Goal: Transaction & Acquisition: Obtain resource

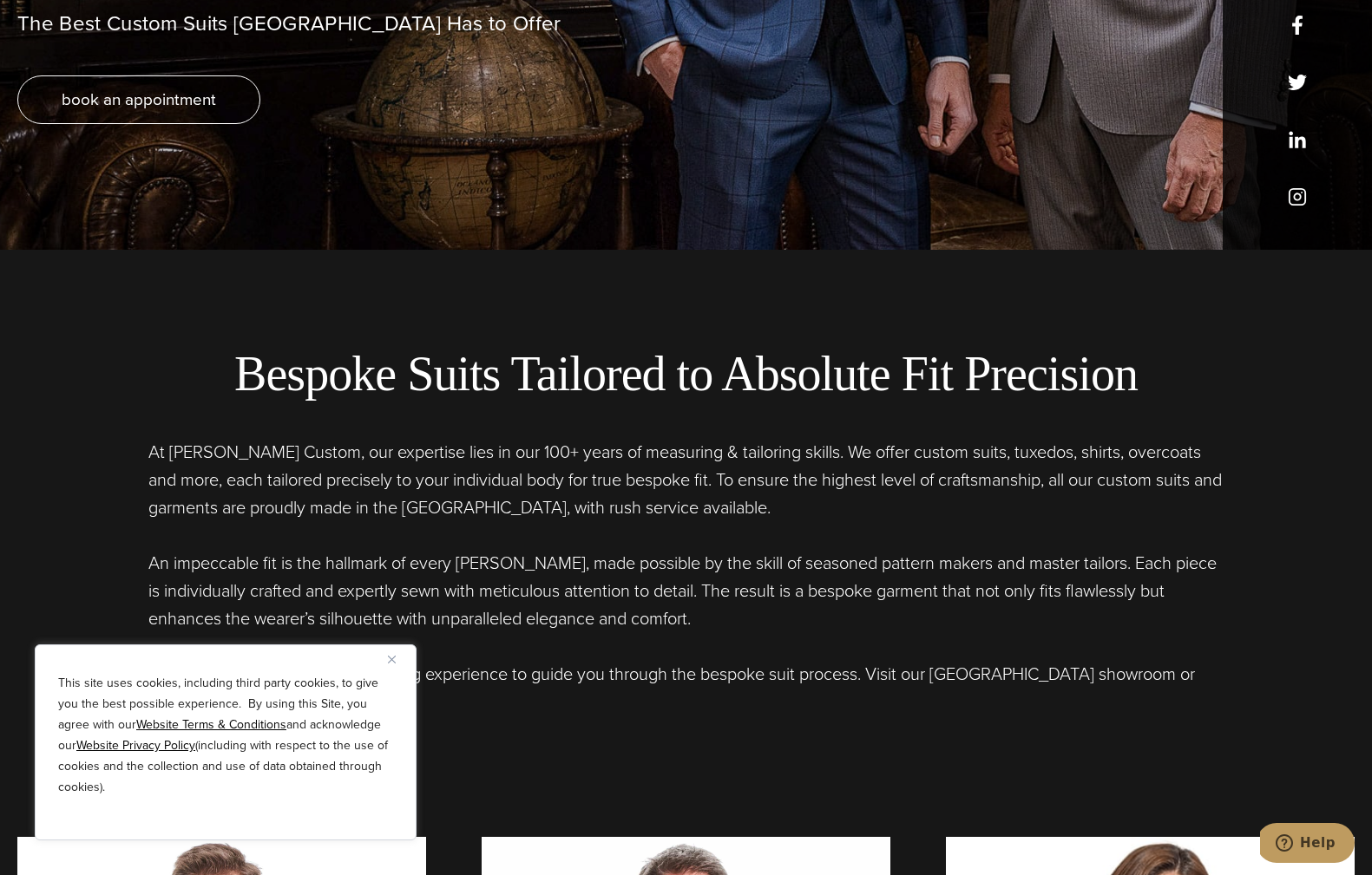
scroll to position [628, 0]
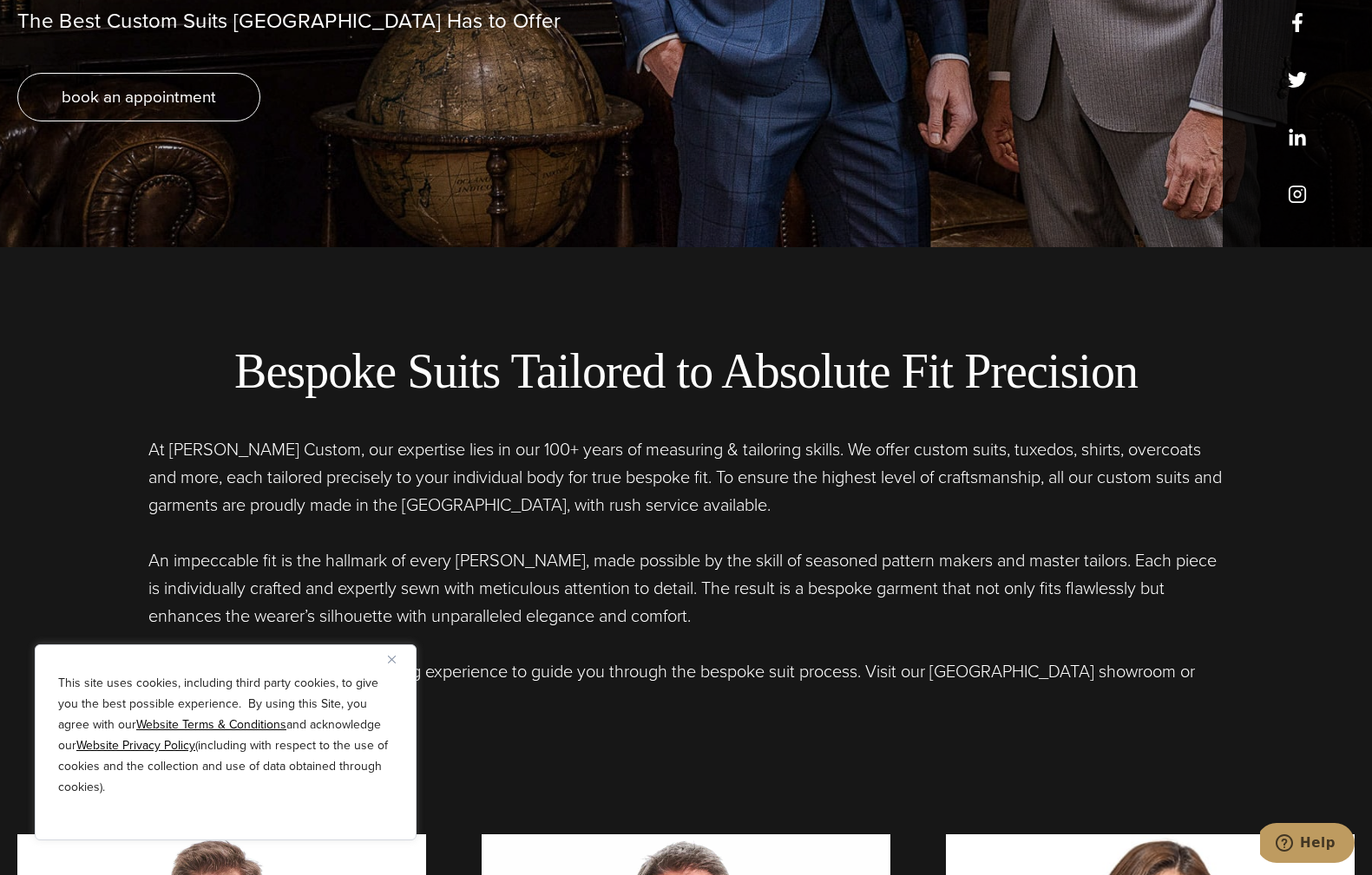
click at [395, 657] on button "Close" at bounding box center [398, 659] width 21 height 21
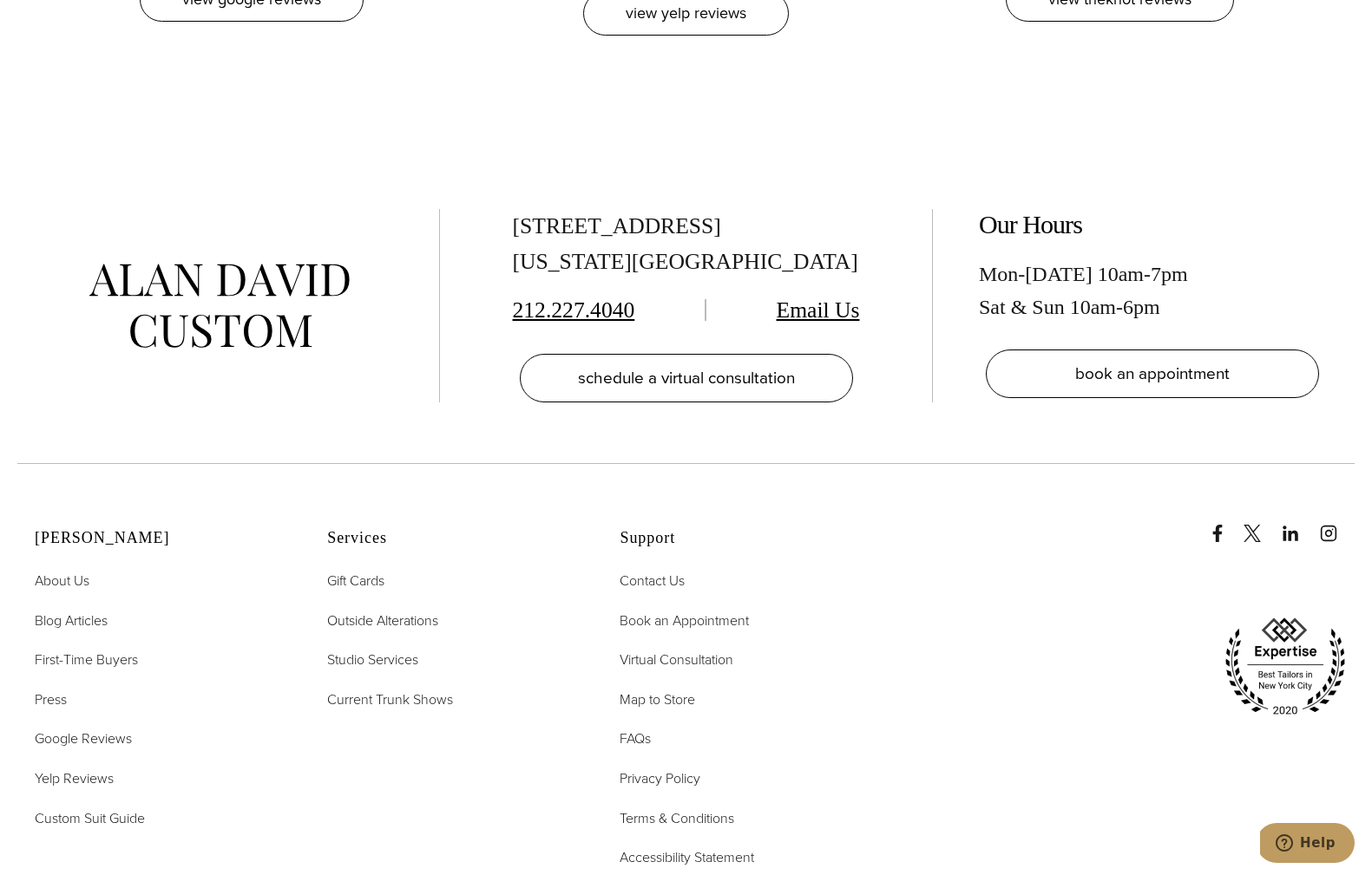
scroll to position [7647, 0]
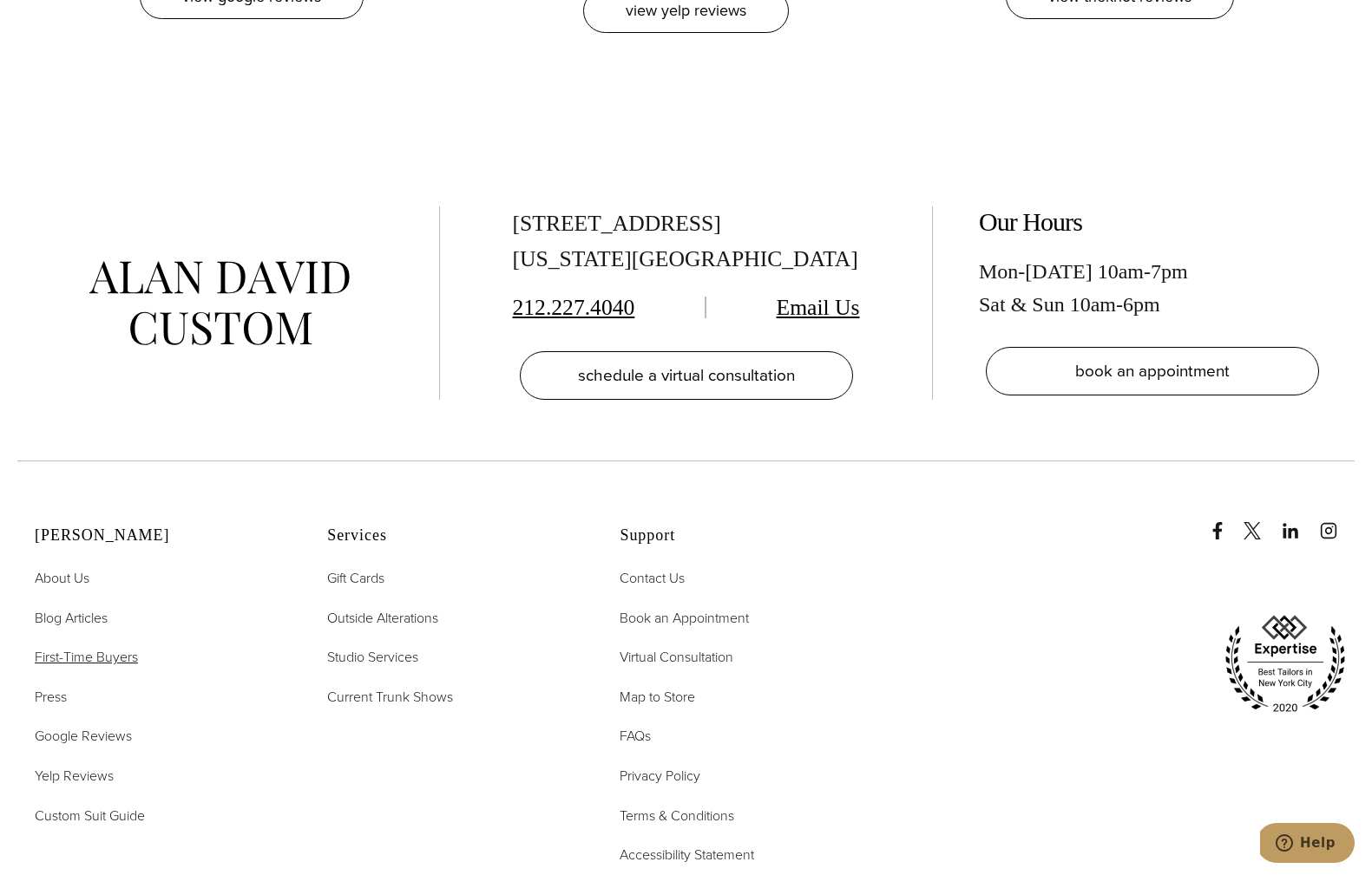
click at [97, 647] on span "First-Time Buyers" at bounding box center [86, 657] width 103 height 20
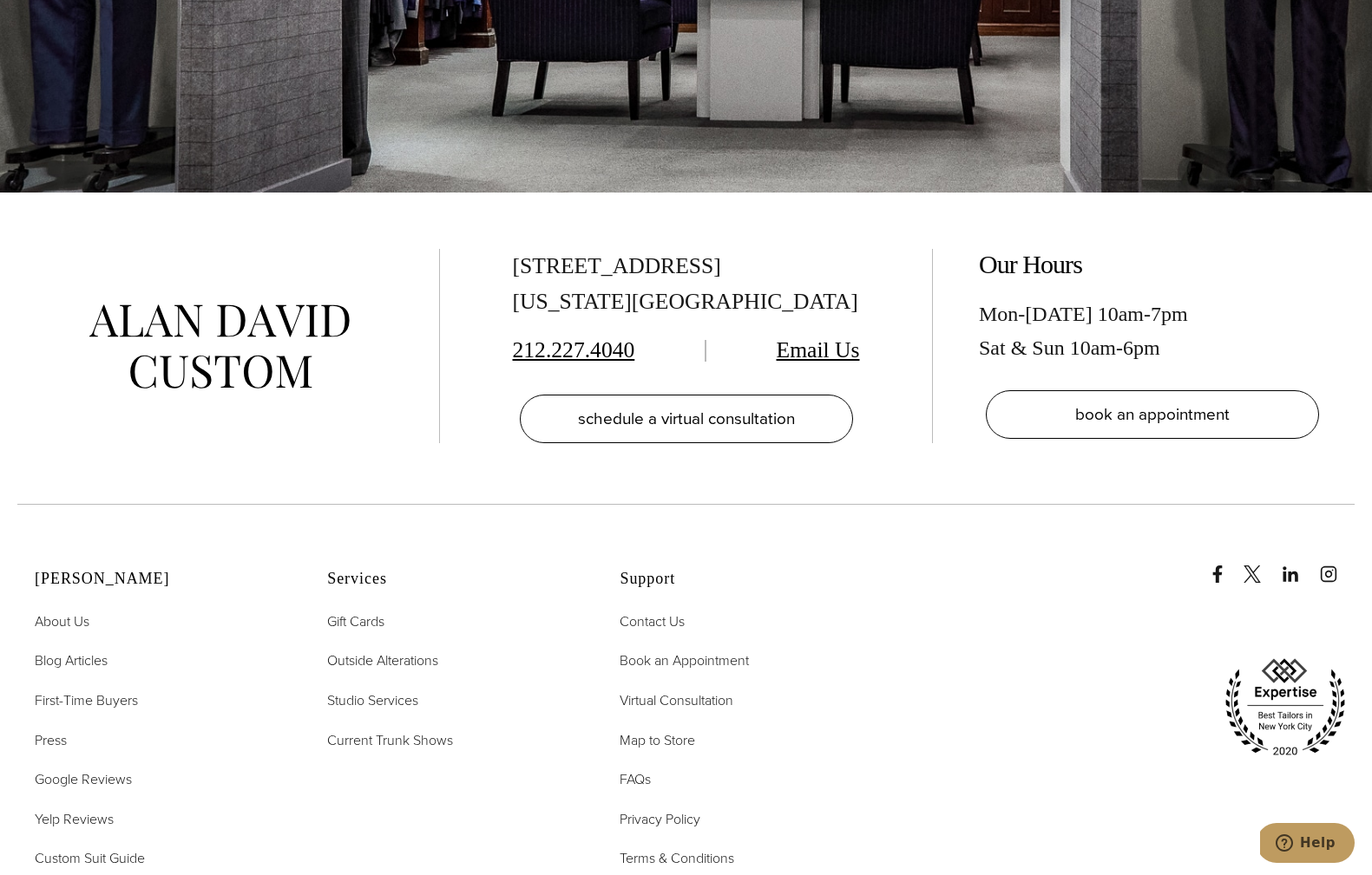
scroll to position [4137, 0]
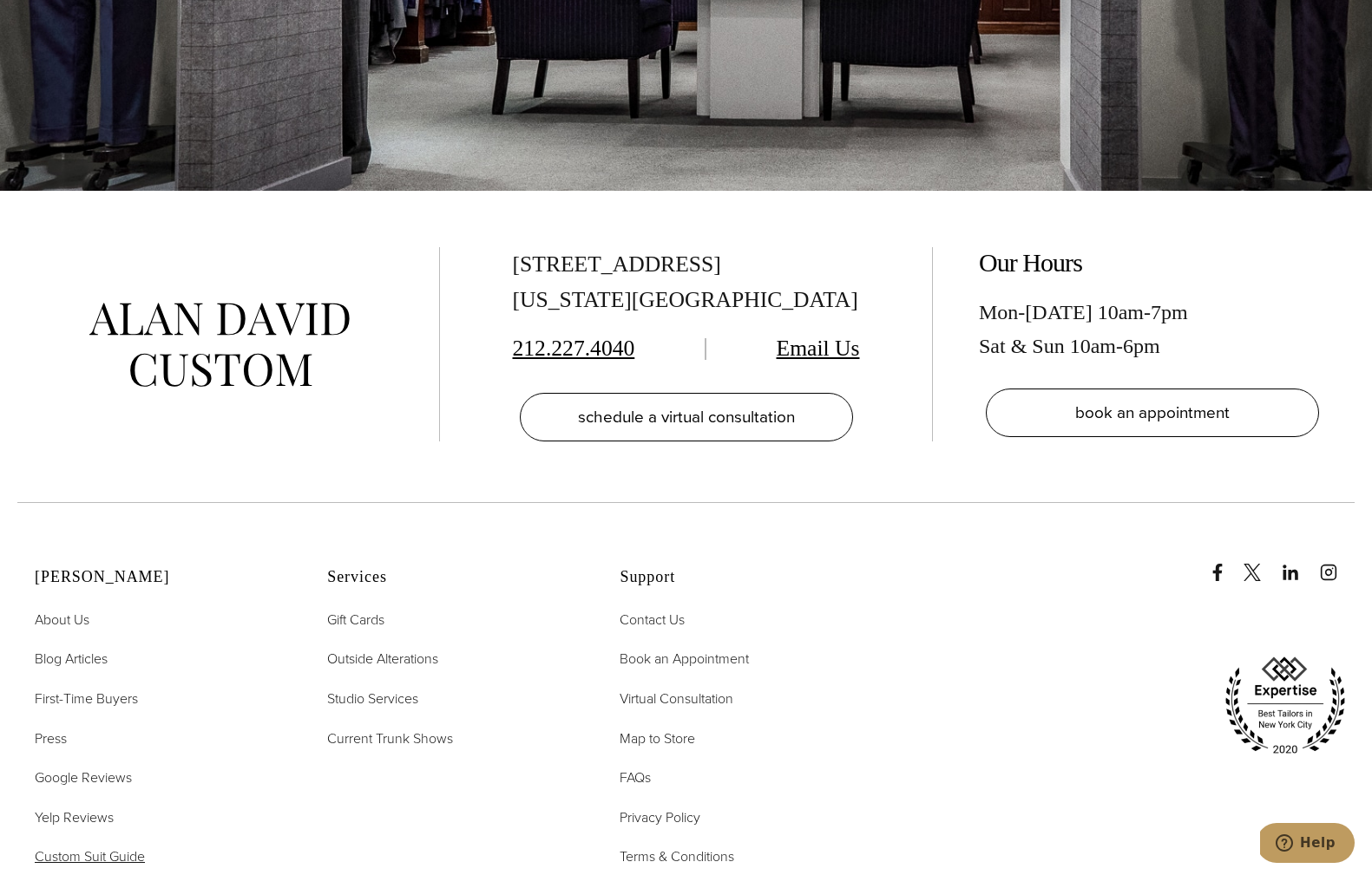
click at [93, 847] on span "Custom Suit Guide" at bounding box center [89, 857] width 110 height 20
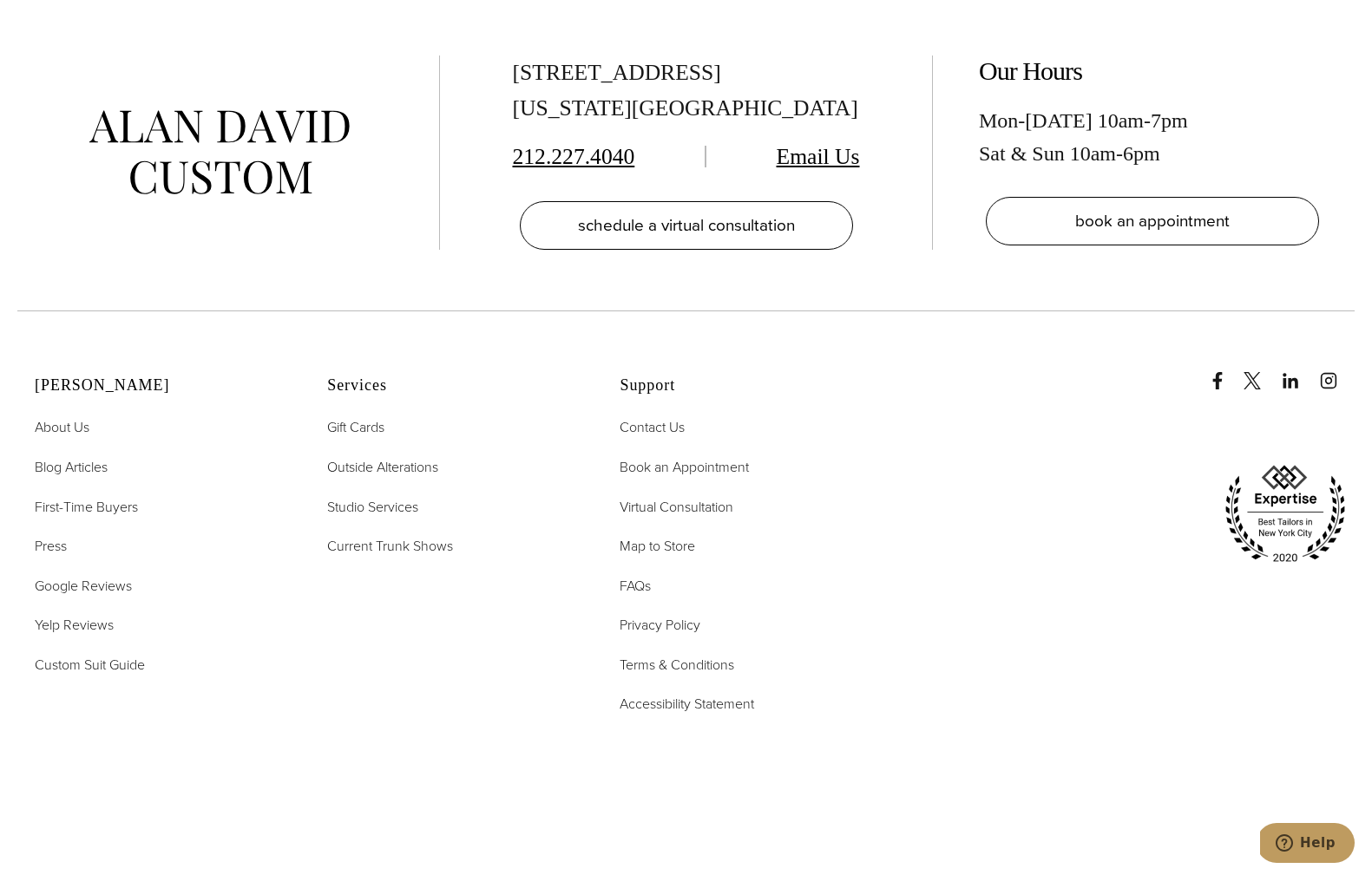
scroll to position [5534, 0]
click at [659, 536] on span "Map to Store" at bounding box center [657, 546] width 76 height 20
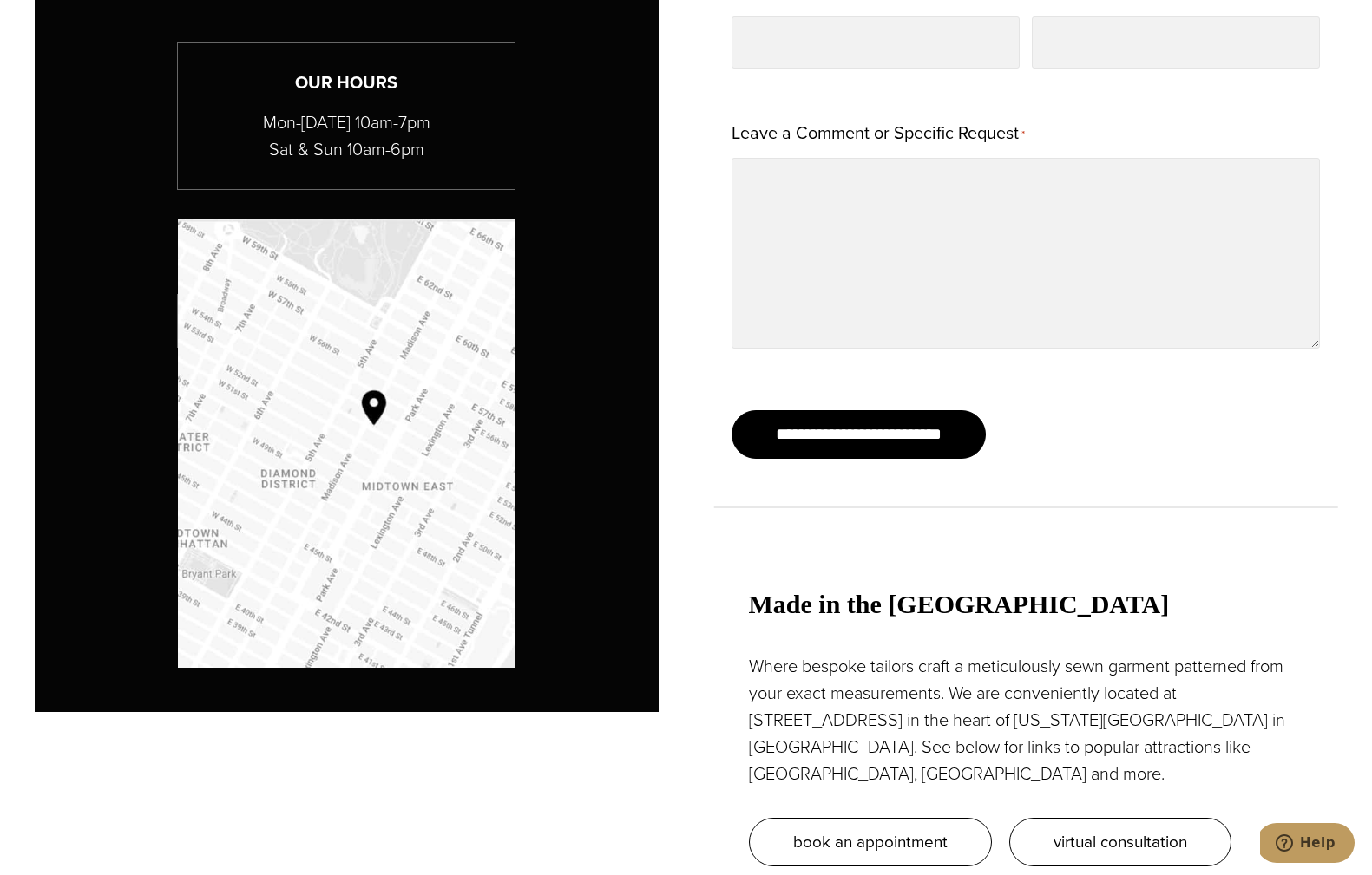
scroll to position [1357, 0]
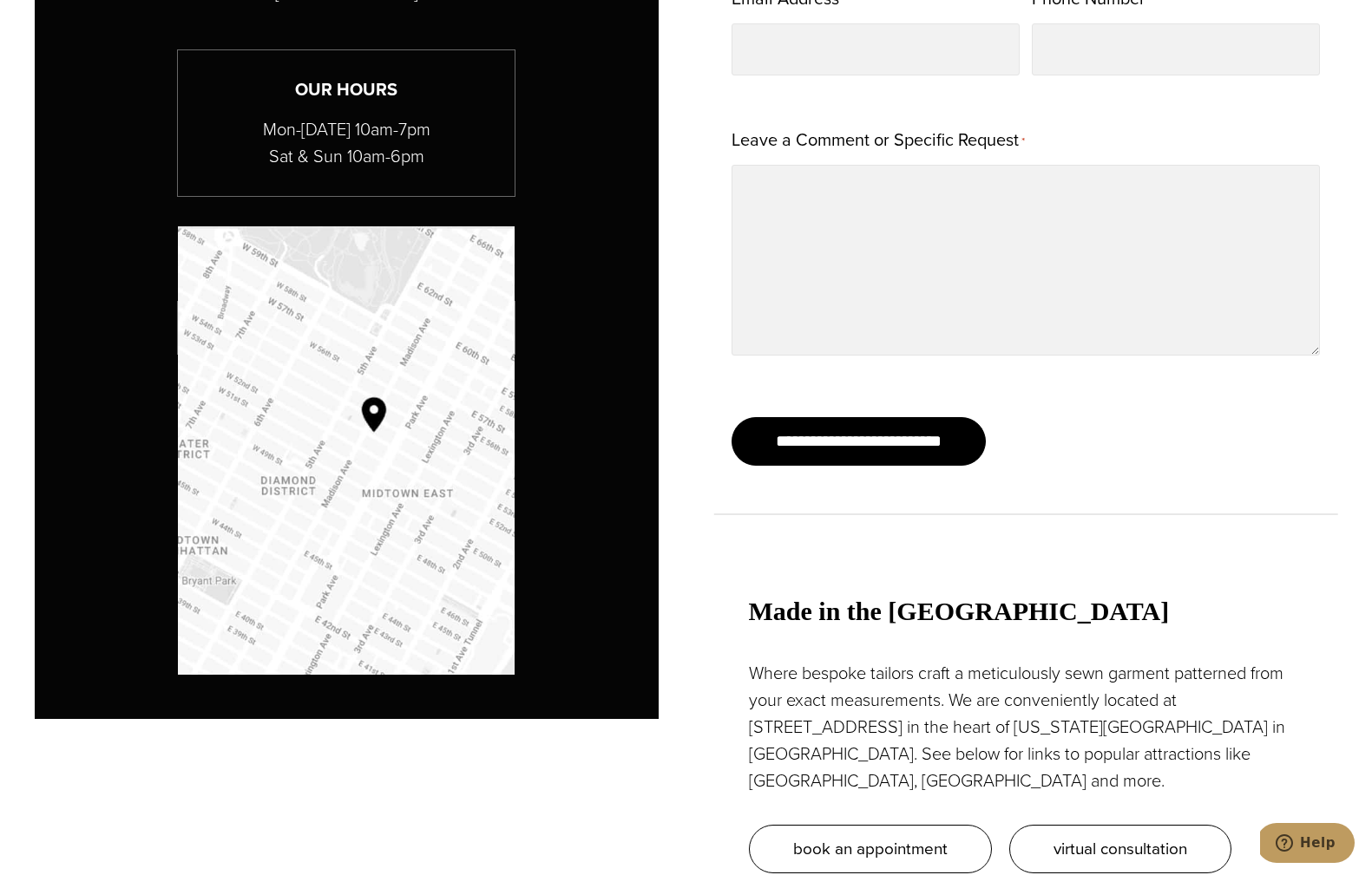
click at [340, 495] on img "Map to Alan David Custom" at bounding box center [346, 450] width 337 height 448
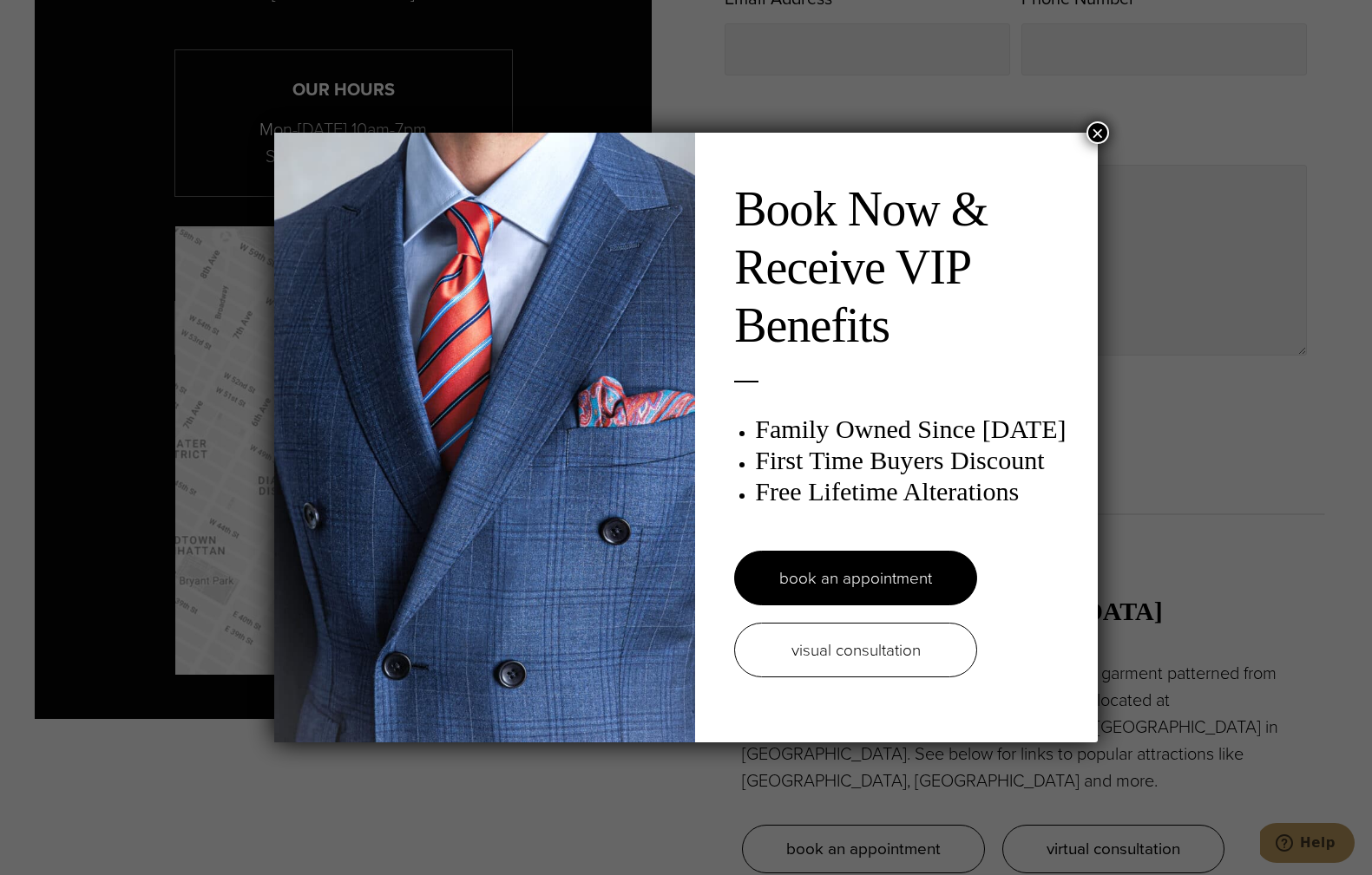
click at [1090, 131] on button "×" at bounding box center [1097, 132] width 23 height 23
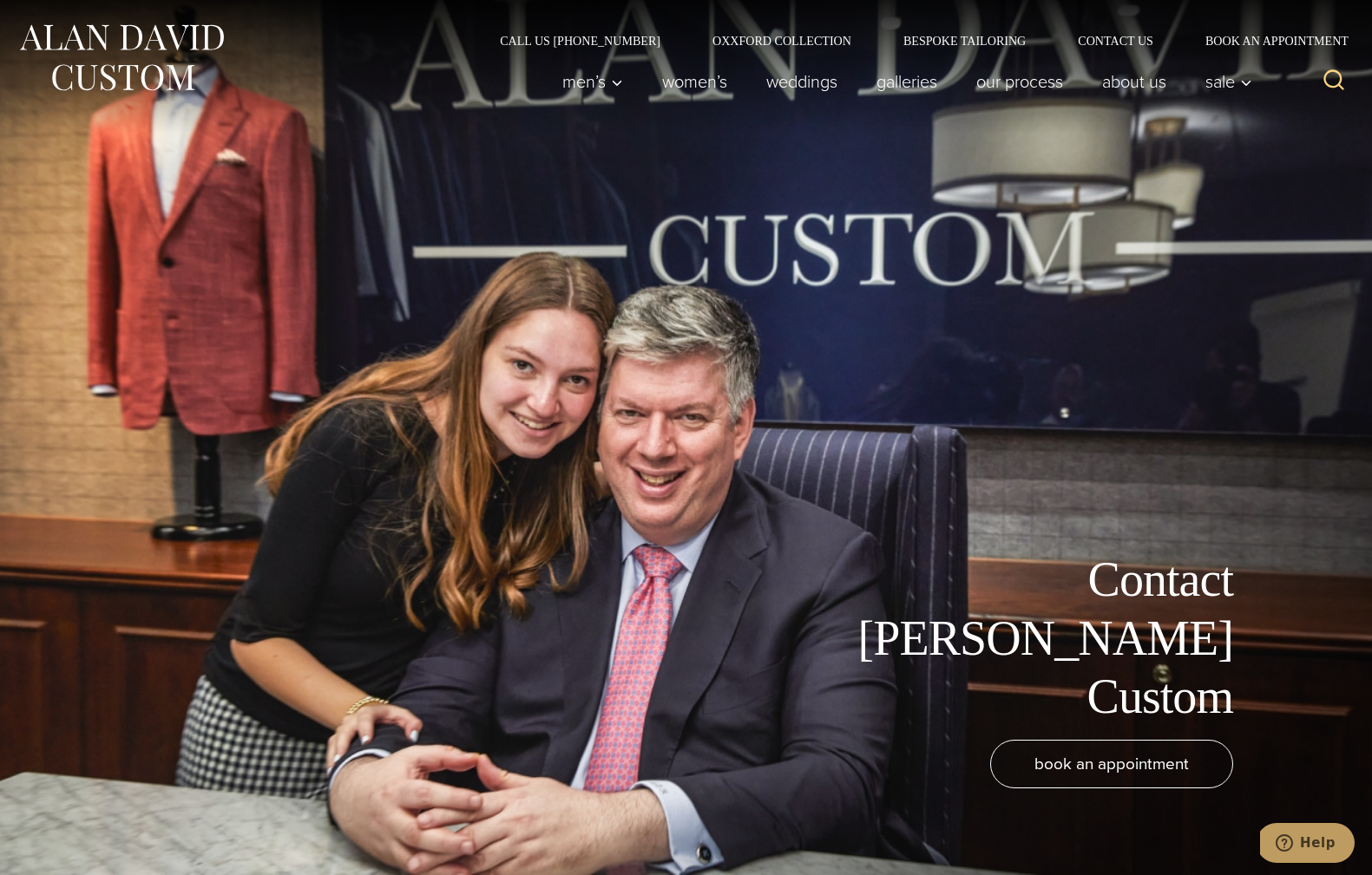
scroll to position [0, 0]
click at [780, 39] on link "Oxxford Collection" at bounding box center [781, 40] width 191 height 12
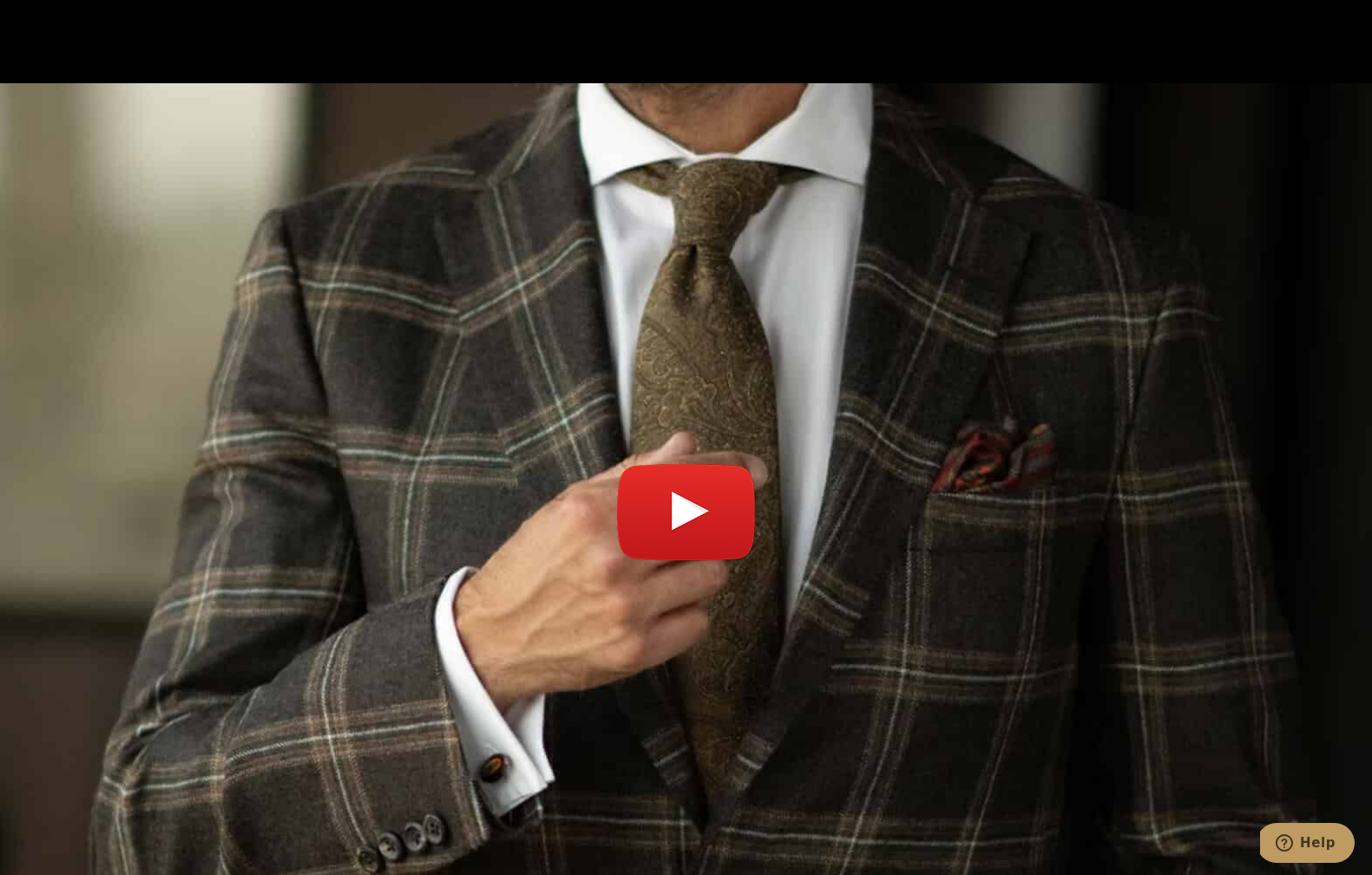
scroll to position [6377, 0]
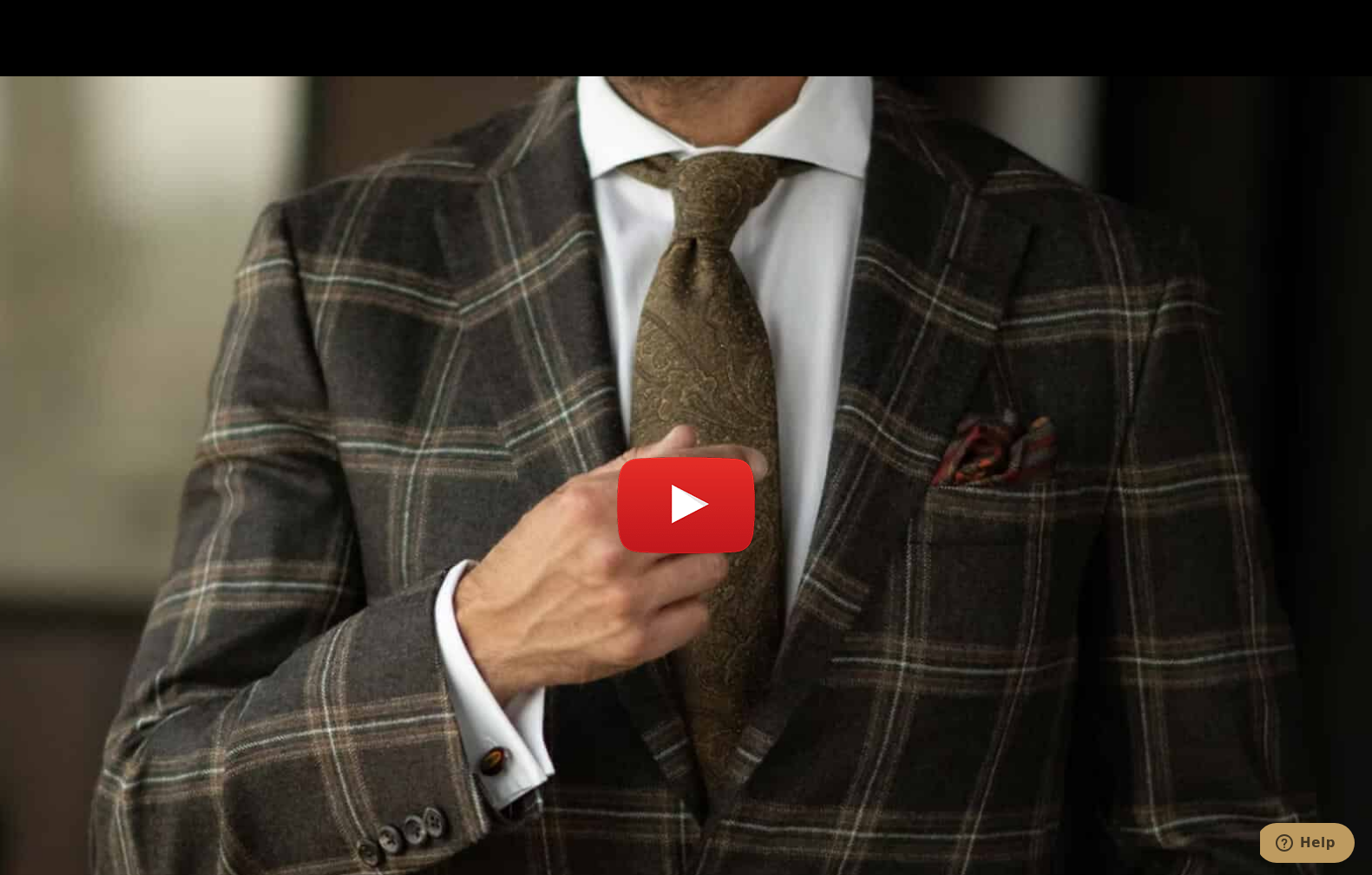
click at [689, 371] on link "Play video" at bounding box center [686, 514] width 1337 height 832
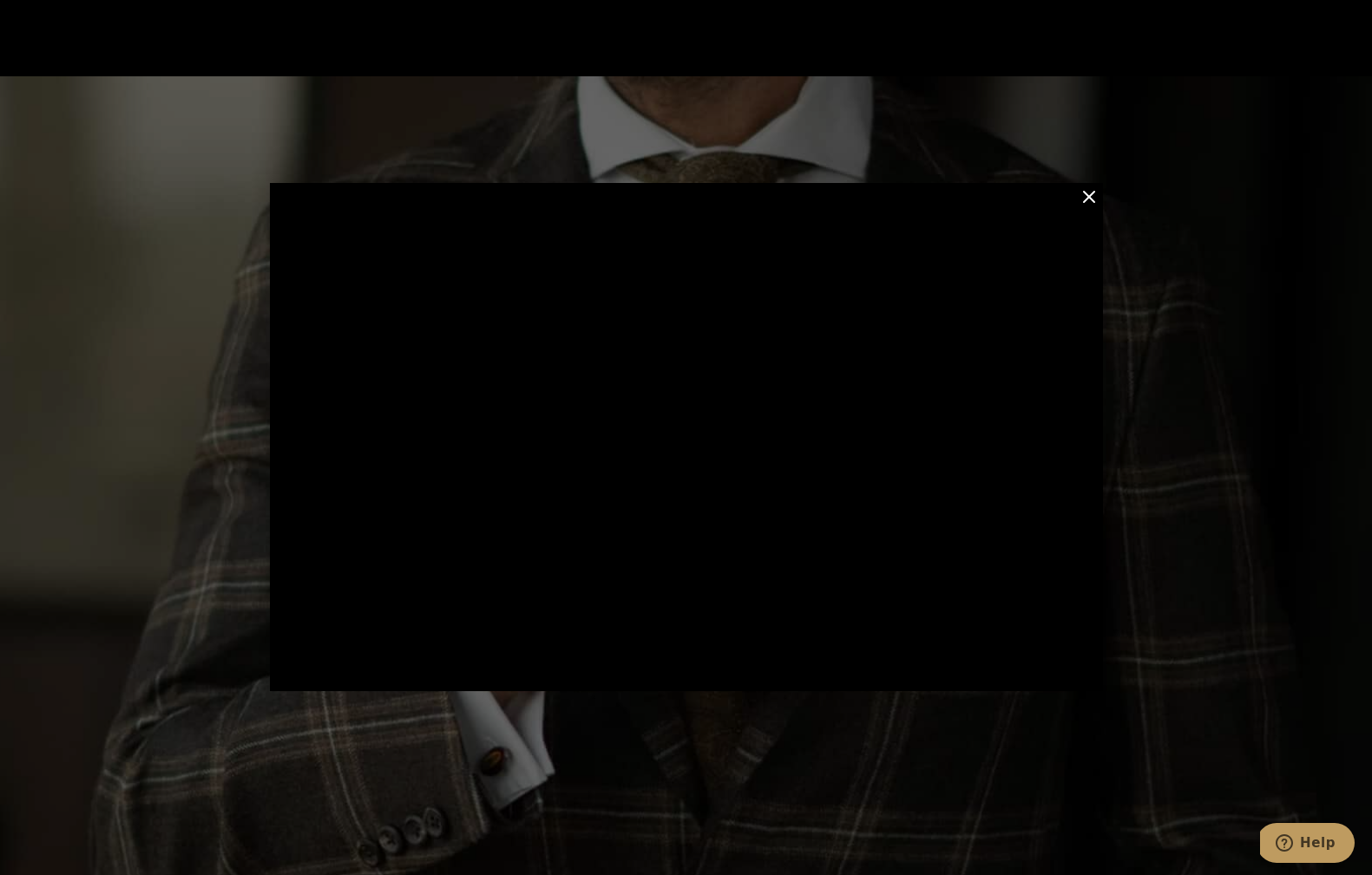
click at [86, 294] on div at bounding box center [686, 437] width 1372 height 875
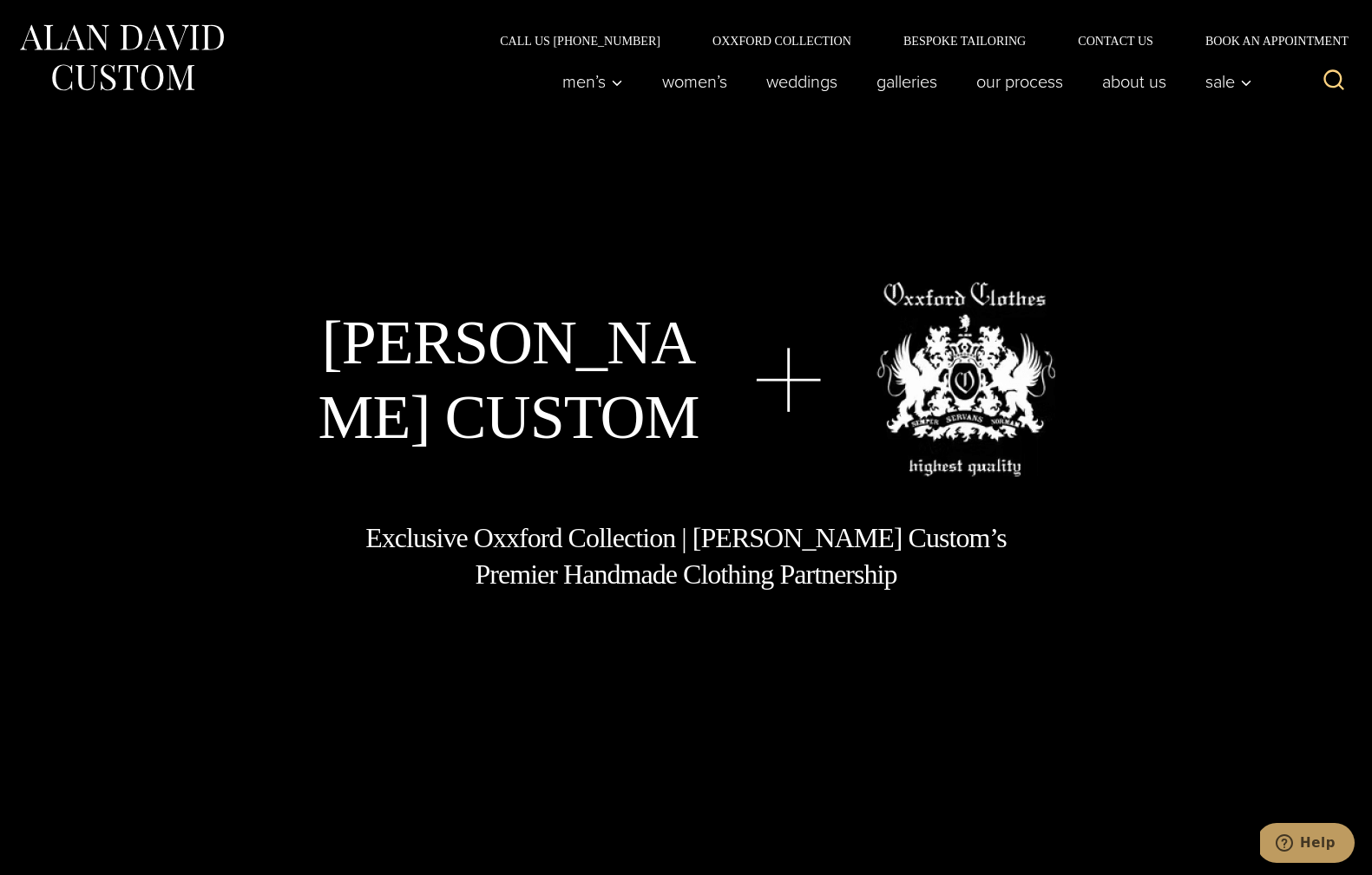
scroll to position [0, 0]
click at [897, 80] on link "Galleries" at bounding box center [906, 81] width 99 height 35
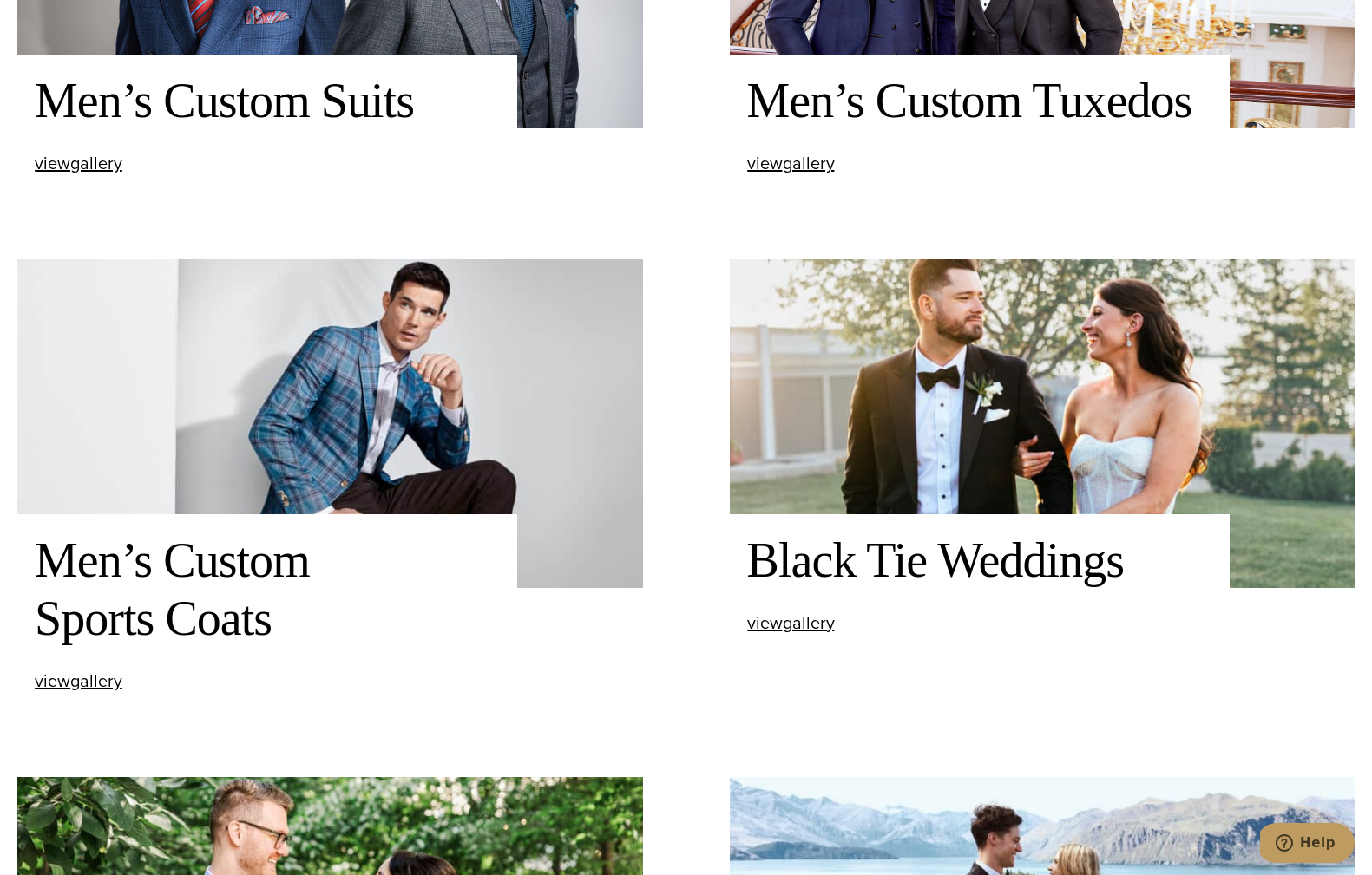
scroll to position [1137, 0]
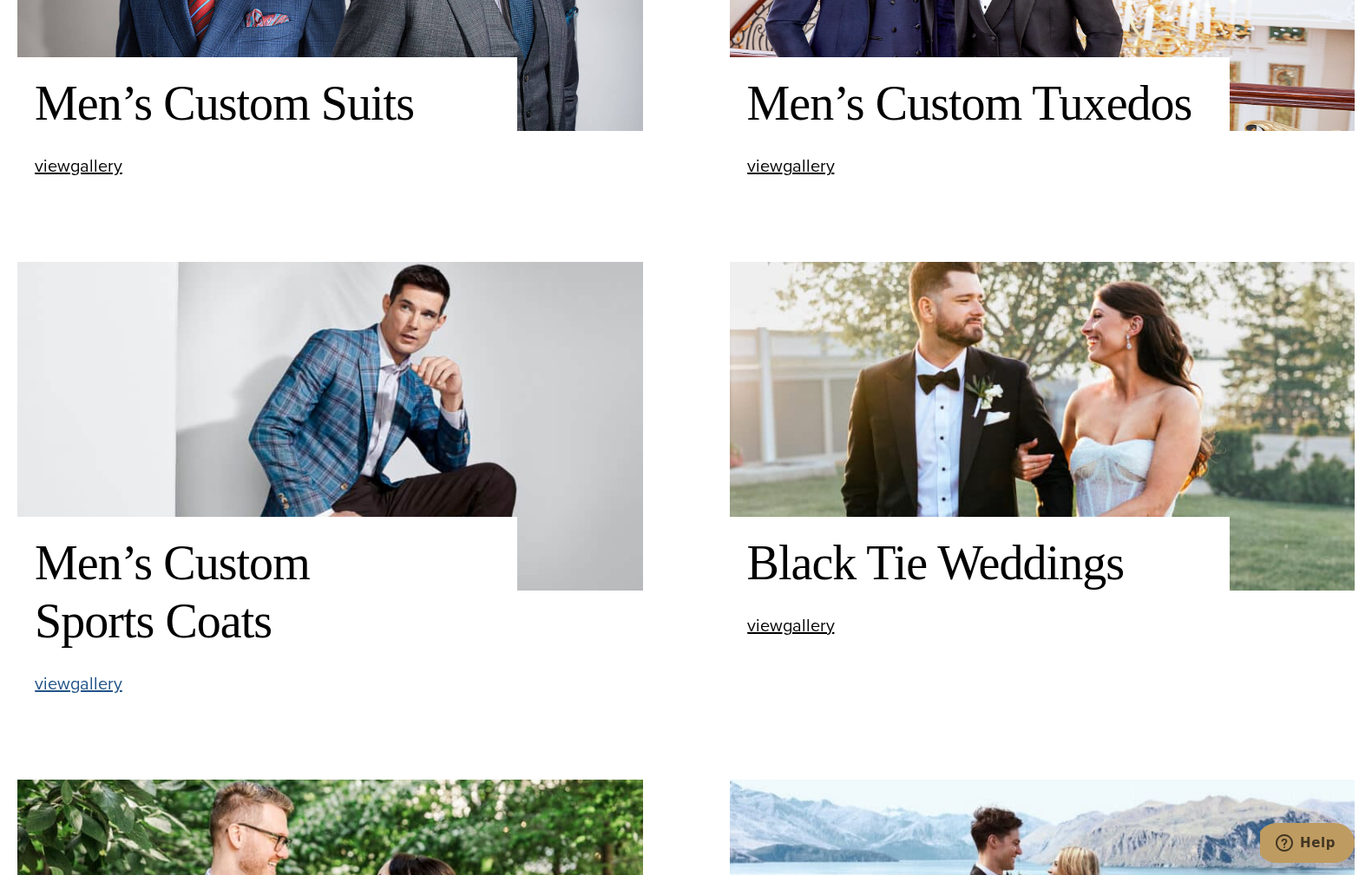
click at [76, 684] on span "view Men’s Custom Sports Coats gallery" at bounding box center [79, 683] width 88 height 26
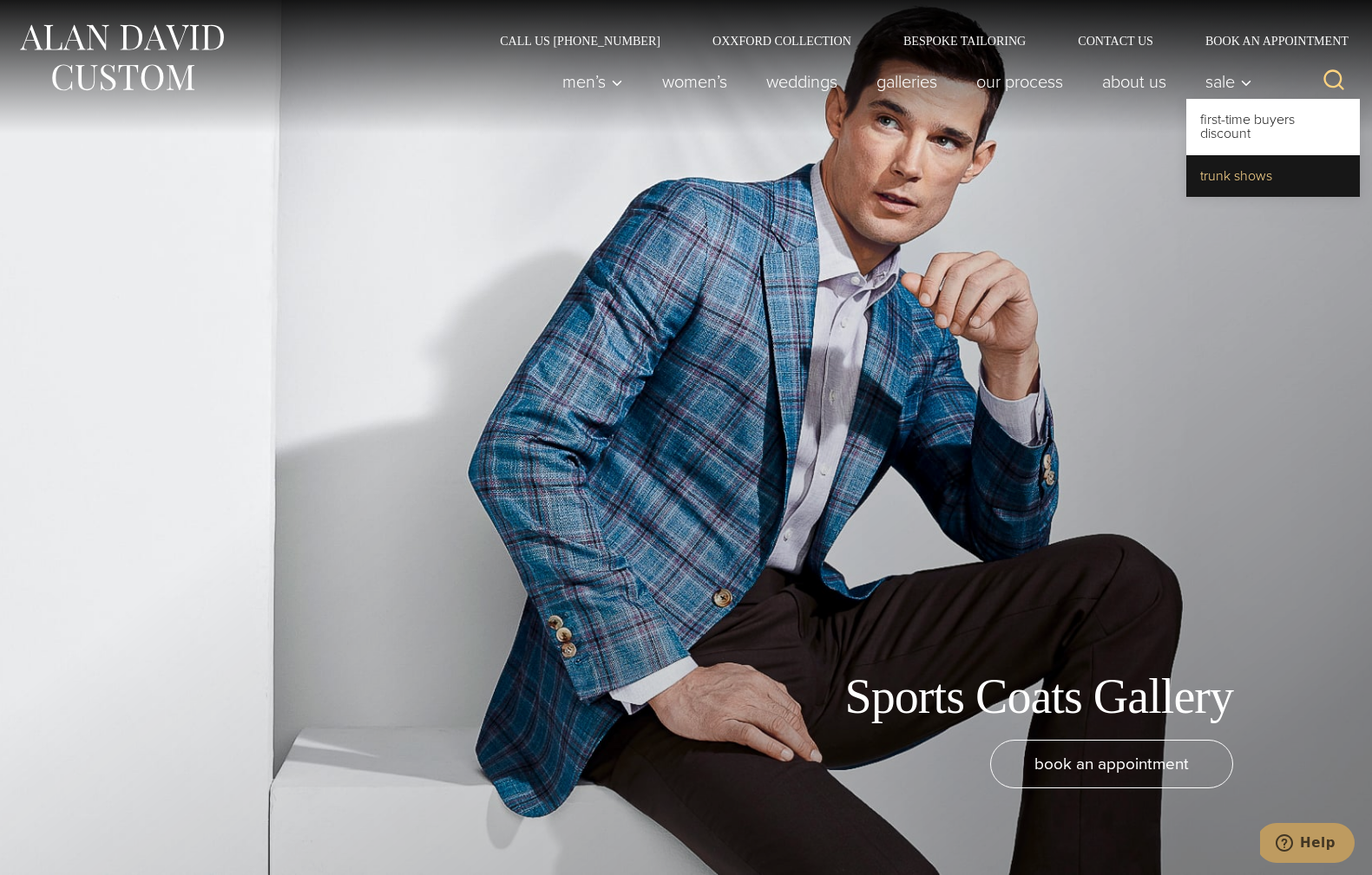
click at [1221, 176] on link "Trunk Shows" at bounding box center [1273, 176] width 173 height 42
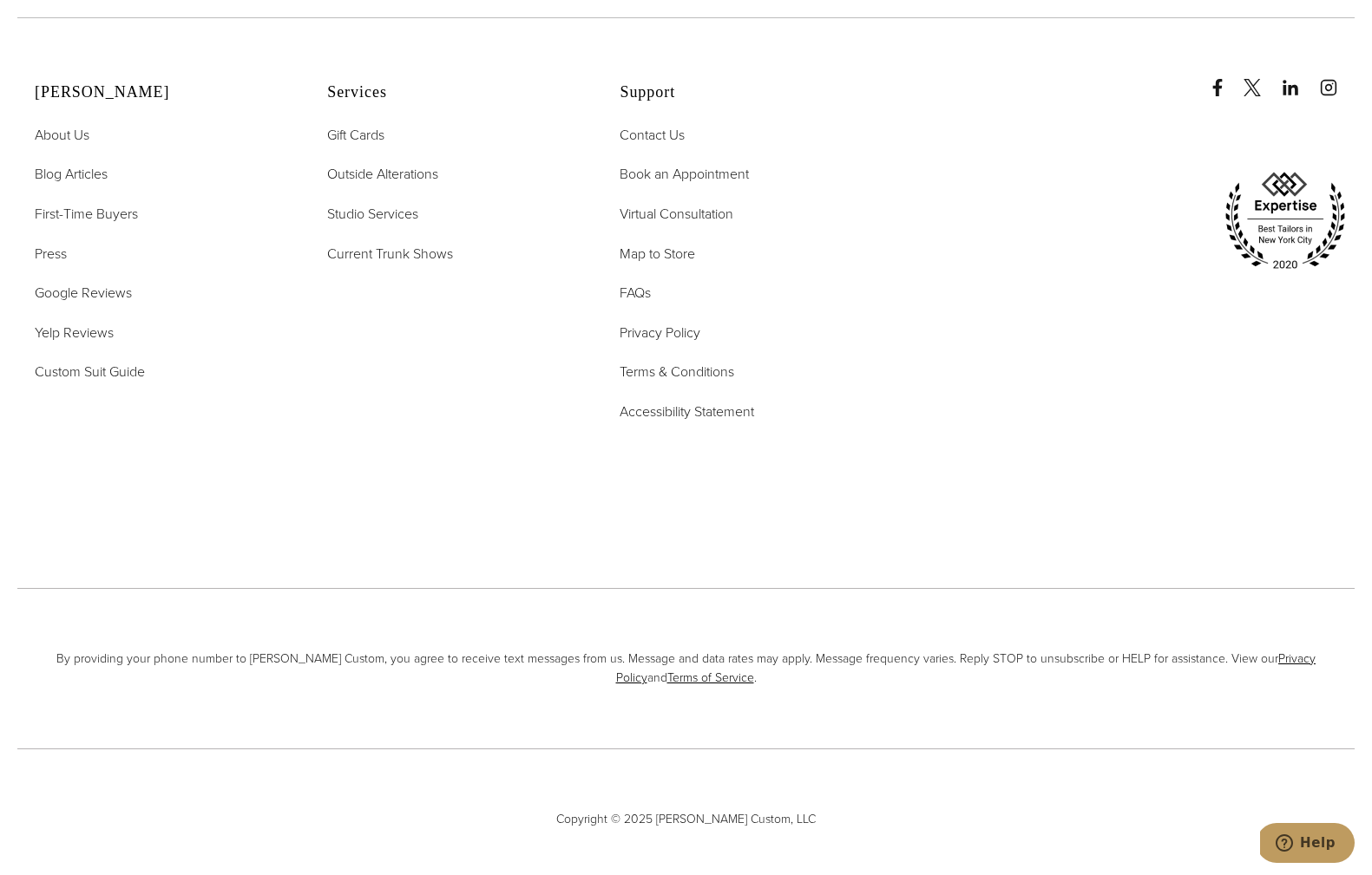
scroll to position [7607, 0]
click at [120, 362] on span "Custom Suit Guide" at bounding box center [89, 372] width 110 height 20
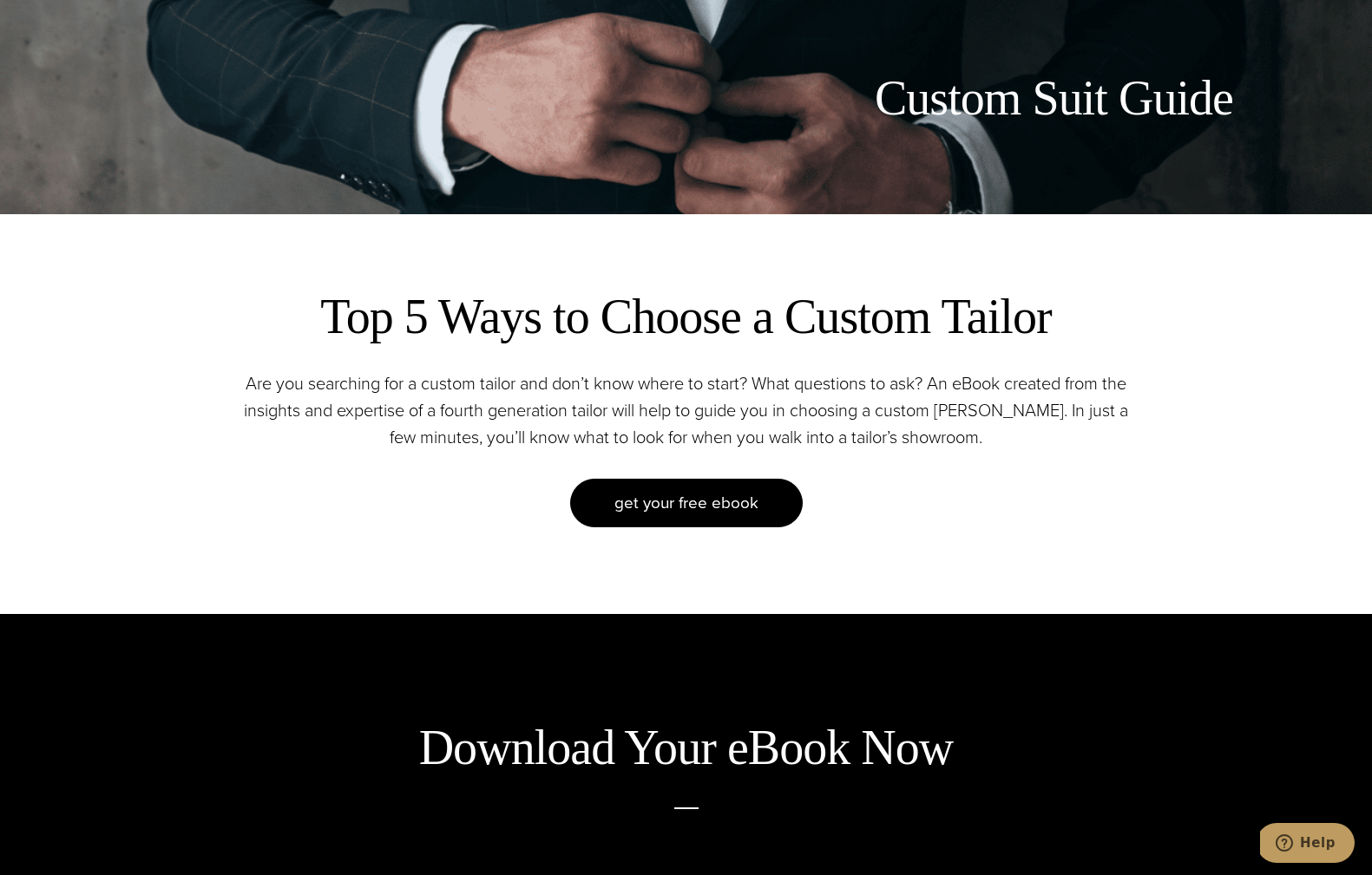
drag, startPoint x: 721, startPoint y: 503, endPoint x: 1141, endPoint y: 494, distance: 420.1
click at [731, 503] on span "get your free eBook" at bounding box center [686, 503] width 144 height 26
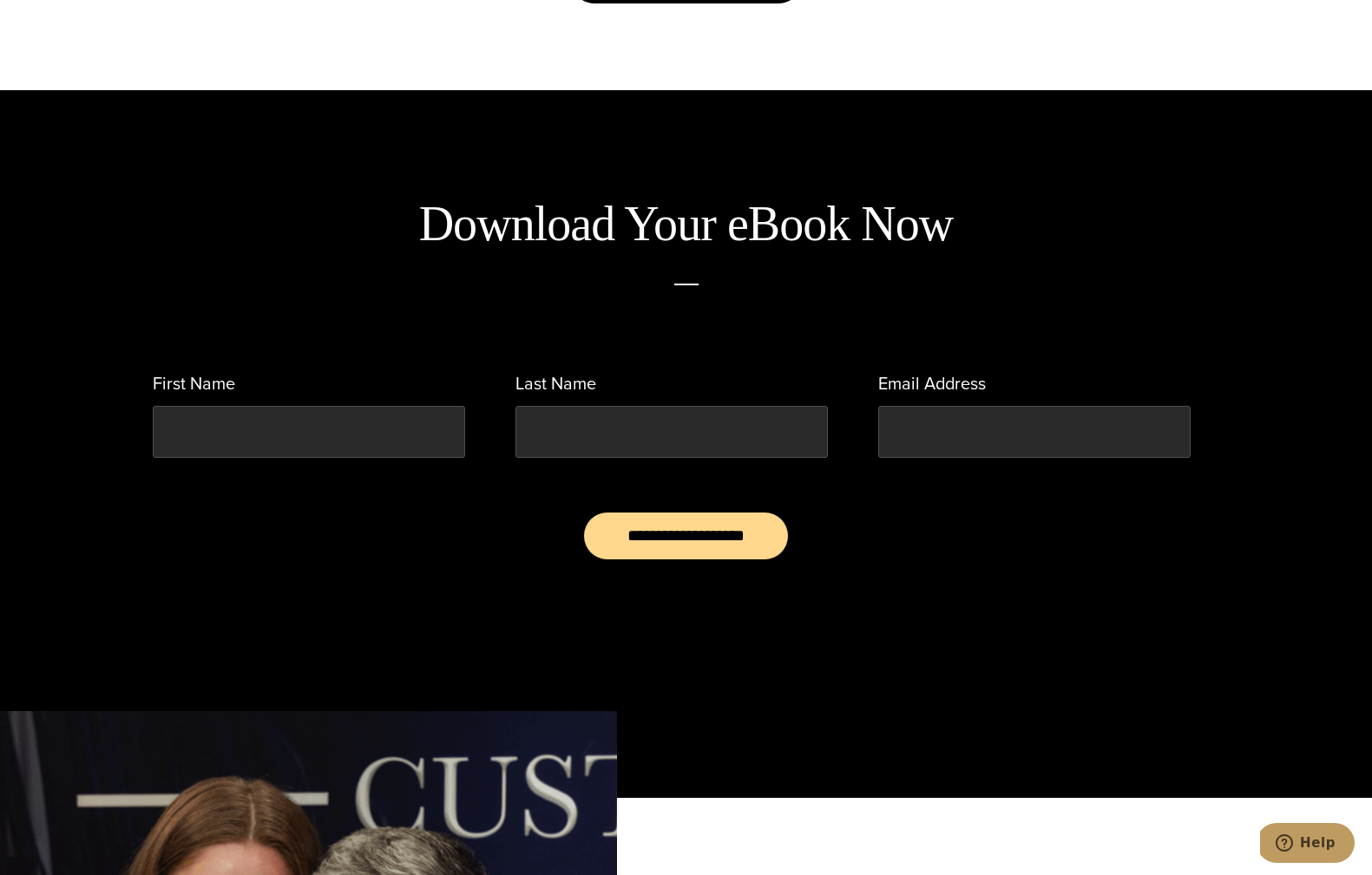
scroll to position [1274, 0]
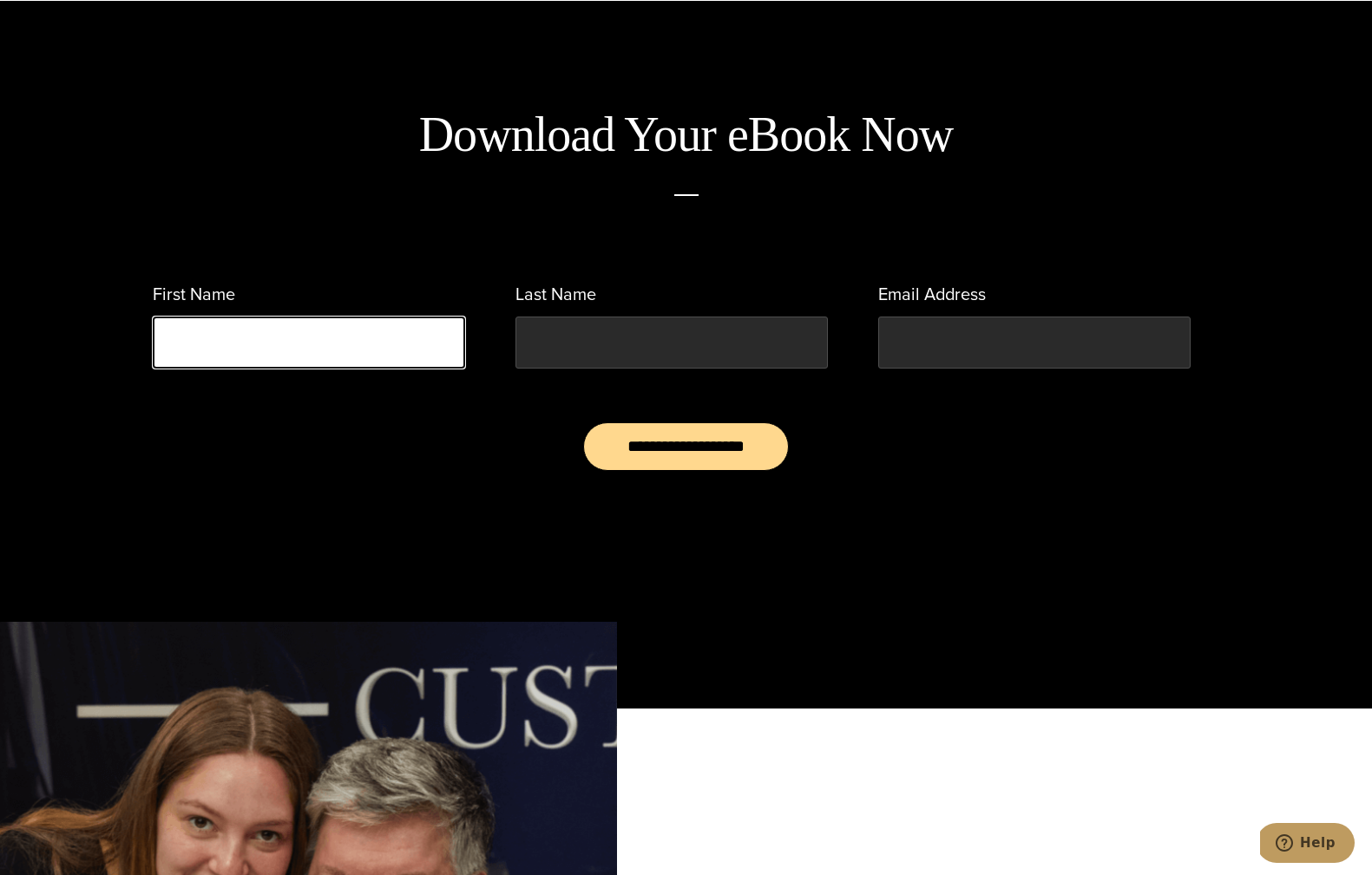
click at [302, 329] on input "First Name" at bounding box center [309, 342] width 312 height 52
type input "*****"
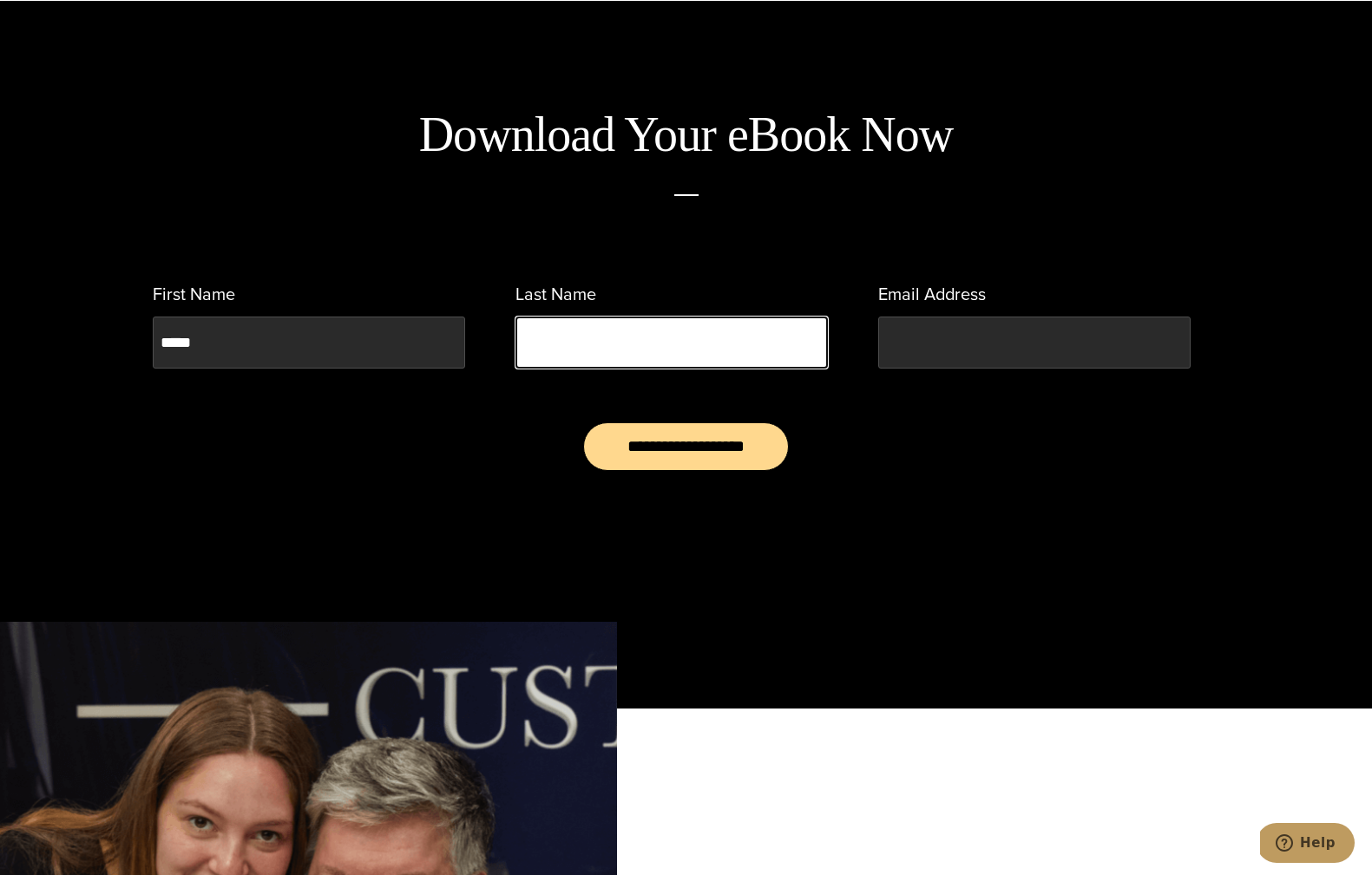
click at [682, 336] on input "Last Name" at bounding box center [672, 342] width 312 height 52
type input "*******"
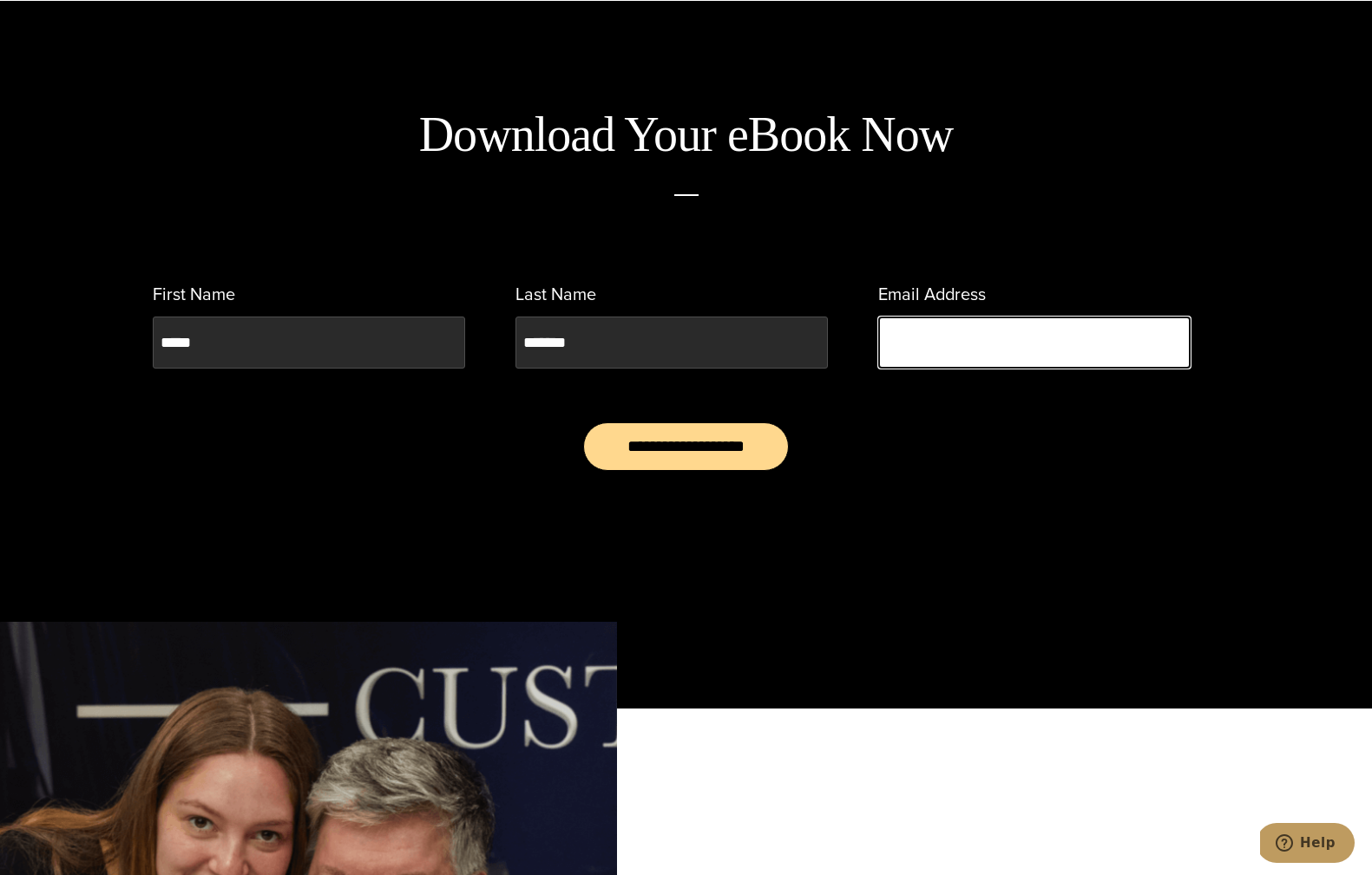
click at [938, 337] on input "Email Address" at bounding box center [1034, 342] width 312 height 52
type input "*"
type input "**********"
click at [686, 445] on input "**********" at bounding box center [686, 446] width 205 height 48
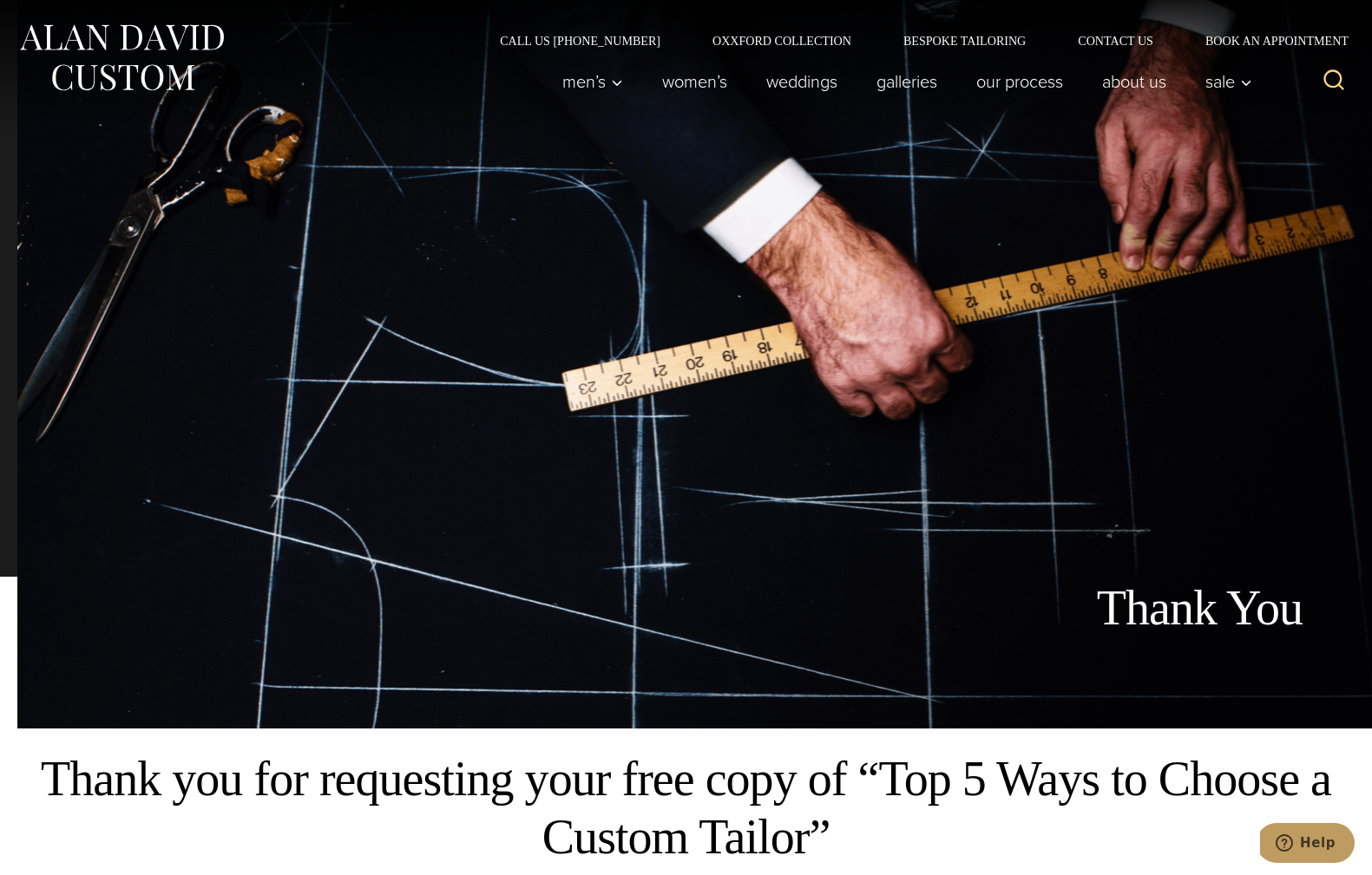
click at [150, 36] on img at bounding box center [121, 57] width 208 height 78
